Goal: Task Accomplishment & Management: Complete application form

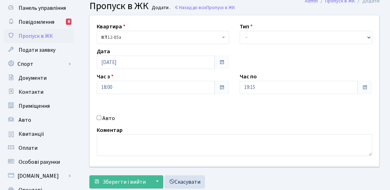
scroll to position [70, 0]
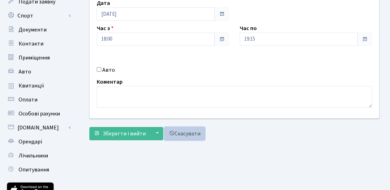
click at [175, 132] on link "Скасувати" at bounding box center [184, 133] width 41 height 13
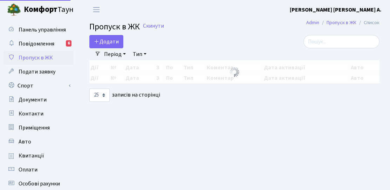
select select "25"
click at [115, 43] on span "Додати" at bounding box center [106, 42] width 25 height 8
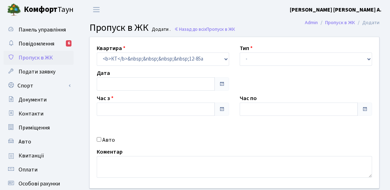
type input "[DATE]"
type input "08:45"
type input "09:45"
click at [114, 137] on div "Авто" at bounding box center [162, 140] width 143 height 8
click at [111, 140] on label "Авто" at bounding box center [108, 140] width 13 height 8
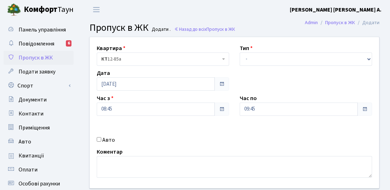
click at [101, 140] on input "Авто" at bounding box center [99, 139] width 5 height 5
checkbox input "true"
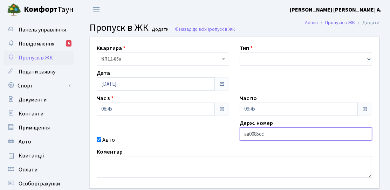
type input "аа0085сс"
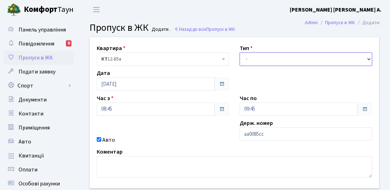
click at [278, 53] on select "- Доставка Таксі Гості Сервіс" at bounding box center [306, 59] width 132 height 13
select select "3"
click at [240, 53] on select "- Доставка Таксі Гості Сервіс" at bounding box center [306, 59] width 132 height 13
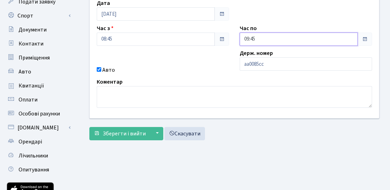
click at [265, 36] on input "09:45" at bounding box center [299, 39] width 118 height 13
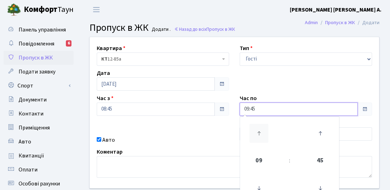
click at [265, 135] on icon at bounding box center [258, 133] width 19 height 19
type input "12:45"
click at [221, 149] on div "Коментар" at bounding box center [234, 163] width 286 height 30
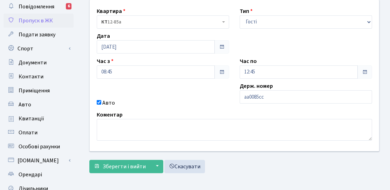
scroll to position [70, 0]
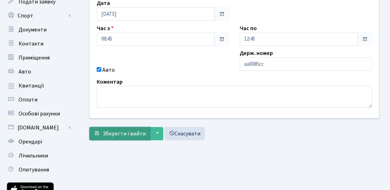
click at [124, 136] on span "Зберегти і вийти" at bounding box center [124, 134] width 43 height 8
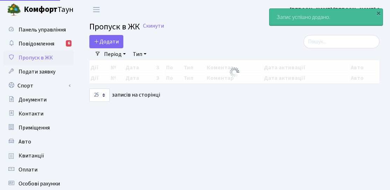
select select "25"
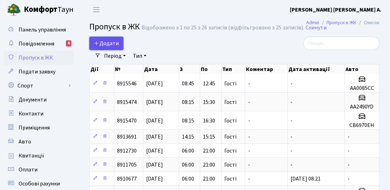
click at [104, 47] on span "Додати" at bounding box center [106, 44] width 25 height 8
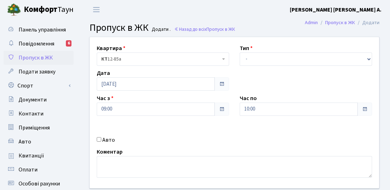
click at [112, 138] on label "Авто" at bounding box center [108, 140] width 13 height 8
click at [101, 138] on input "Авто" at bounding box center [99, 139] width 5 height 5
checkbox input "true"
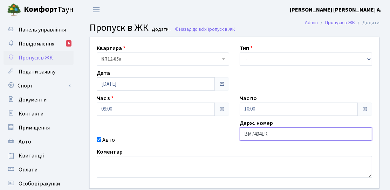
type input "ВМ7494ЕК"
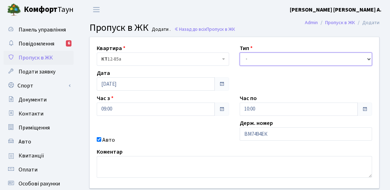
click at [244, 62] on select "- Доставка Таксі Гості Сервіс" at bounding box center [306, 59] width 132 height 13
select select "3"
click at [240, 53] on select "- Доставка Таксі Гості Сервіс" at bounding box center [306, 59] width 132 height 13
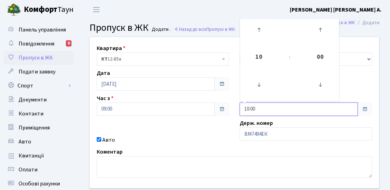
click at [260, 103] on input "10:00" at bounding box center [299, 109] width 118 height 13
click at [252, 31] on icon at bounding box center [258, 29] width 19 height 19
click at [253, 31] on icon at bounding box center [258, 29] width 19 height 19
type input "13:00"
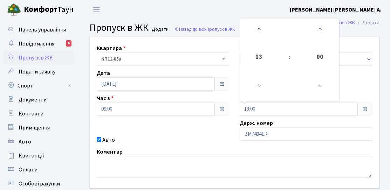
click at [195, 136] on div "Авто" at bounding box center [162, 140] width 143 height 8
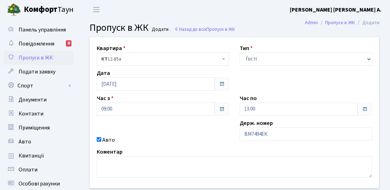
scroll to position [35, 0]
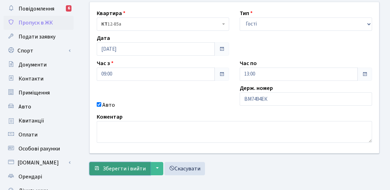
click at [131, 168] on span "Зберегти і вийти" at bounding box center [124, 169] width 43 height 8
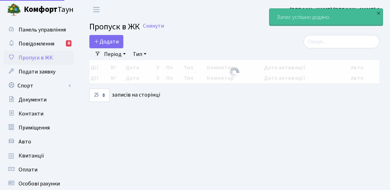
select select "25"
